Goal: Task Accomplishment & Management: Manage account settings

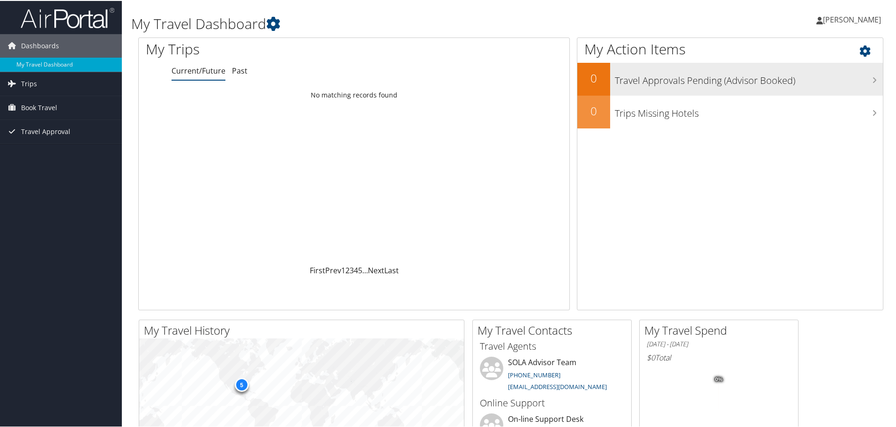
click at [720, 85] on h3 "Travel Approvals Pending (Advisor Booked)" at bounding box center [749, 77] width 268 height 18
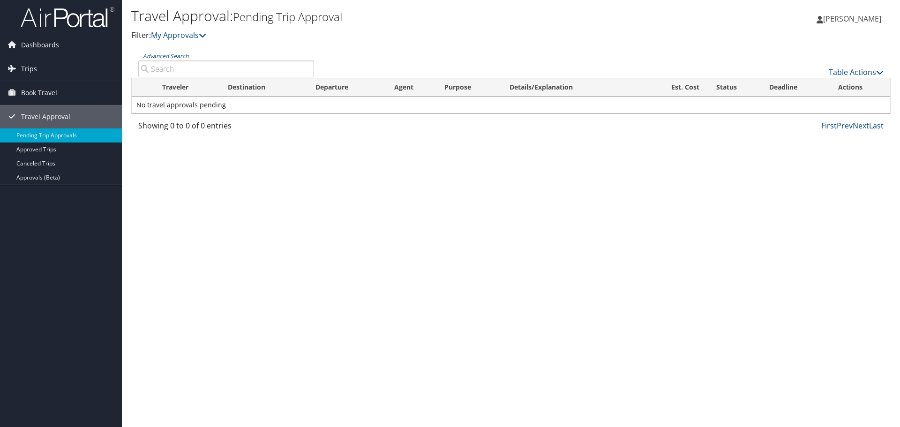
click at [173, 65] on input "Advanced Search" at bounding box center [226, 68] width 176 height 17
click at [39, 91] on span "Book Travel" at bounding box center [39, 92] width 36 height 23
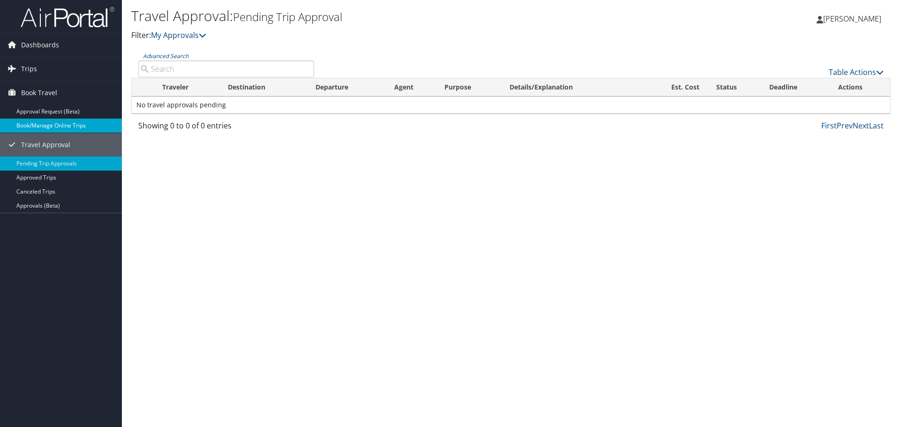
click at [49, 126] on link "Book/Manage Online Trips" at bounding box center [61, 126] width 122 height 14
